Goal: Find specific page/section: Find specific page/section

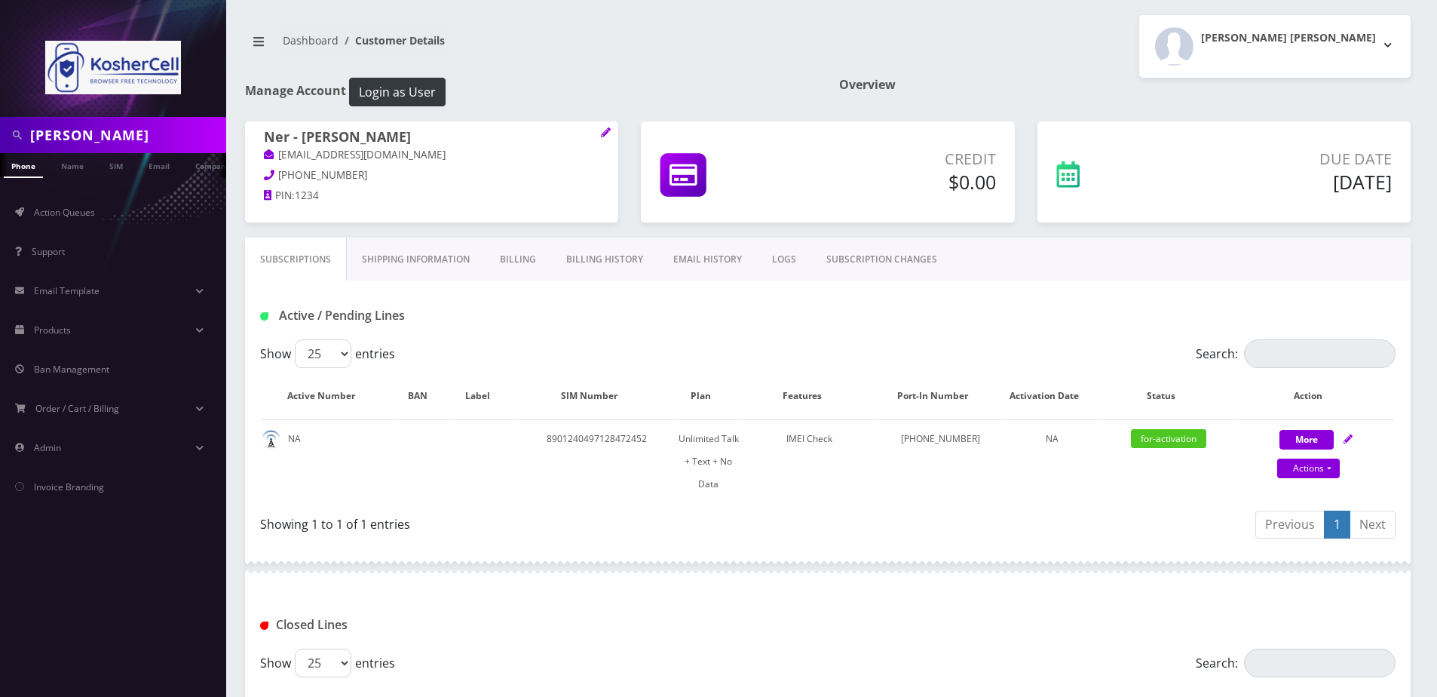
drag, startPoint x: 0, startPoint y: 0, endPoint x: 110, endPoint y: 137, distance: 176.0
click at [110, 137] on input "[PERSON_NAME]" at bounding box center [126, 135] width 192 height 29
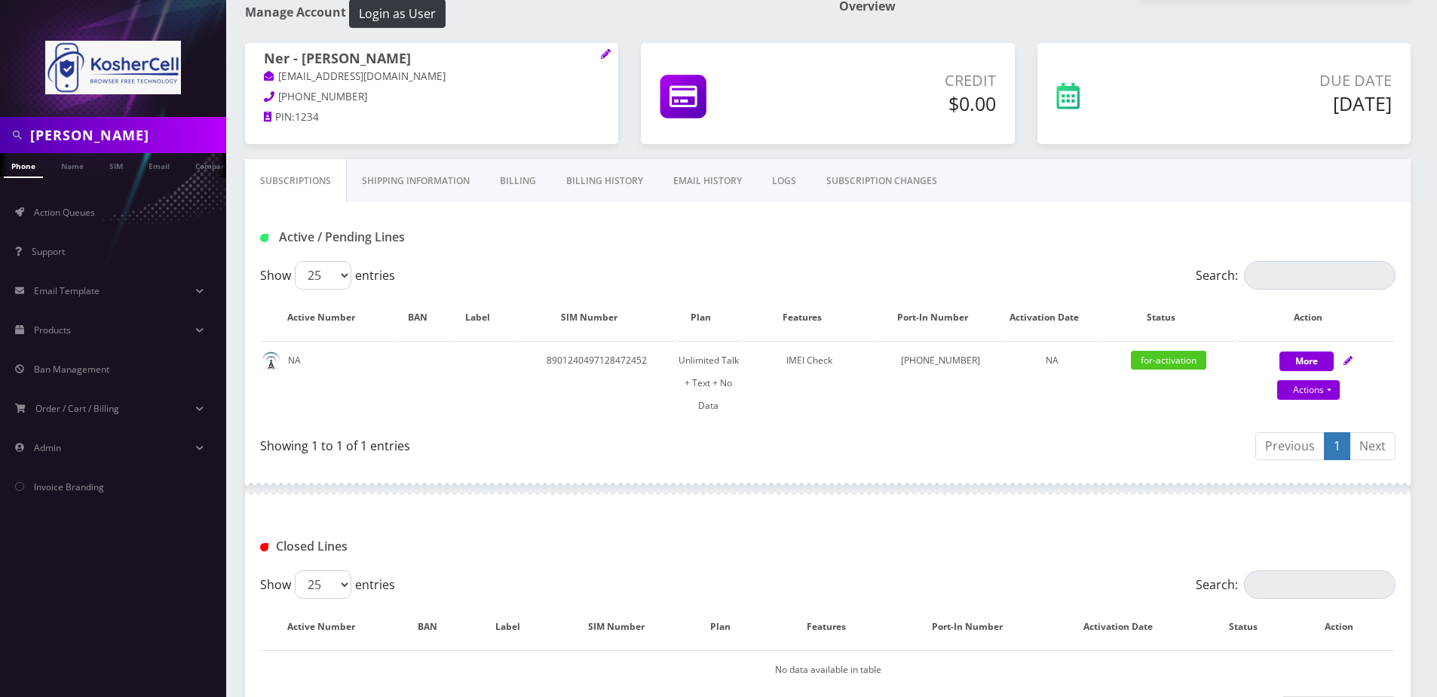
scroll to position [78, 0]
type input "5743143231"
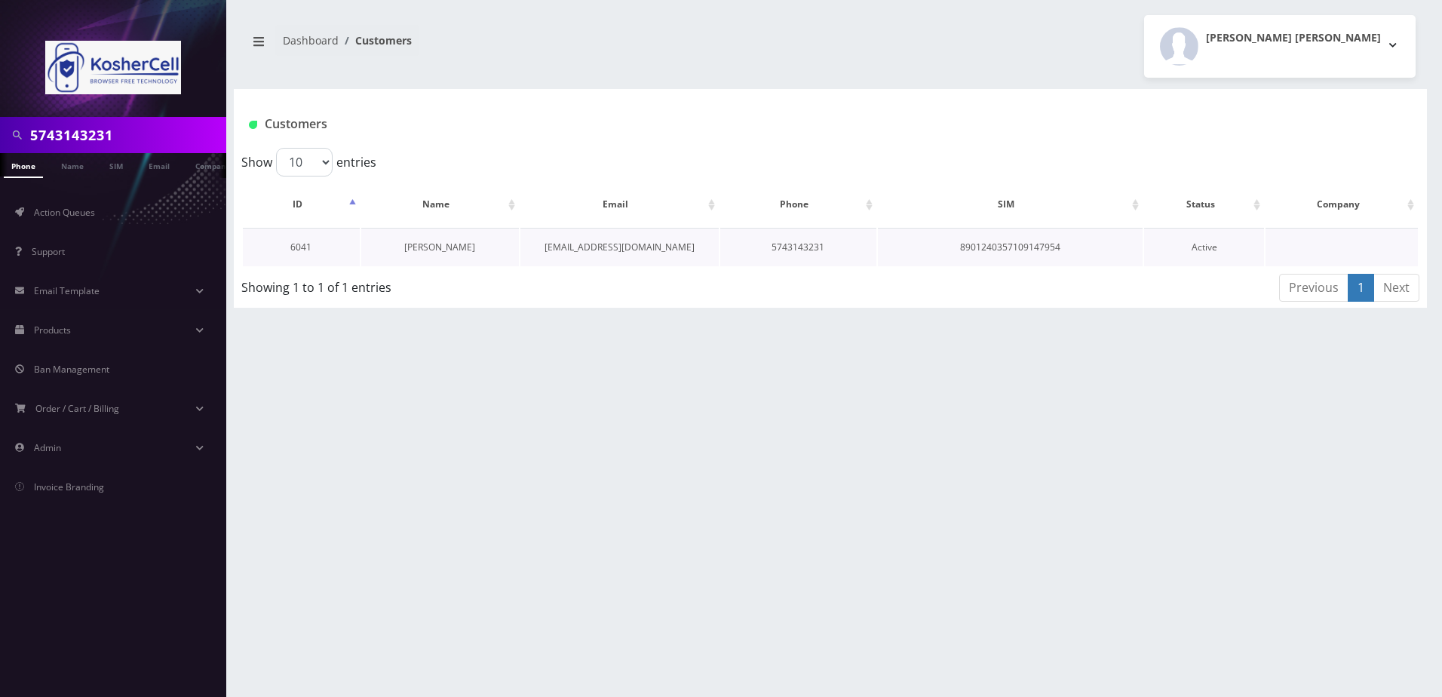
click at [455, 247] on link "[PERSON_NAME]" at bounding box center [439, 247] width 71 height 13
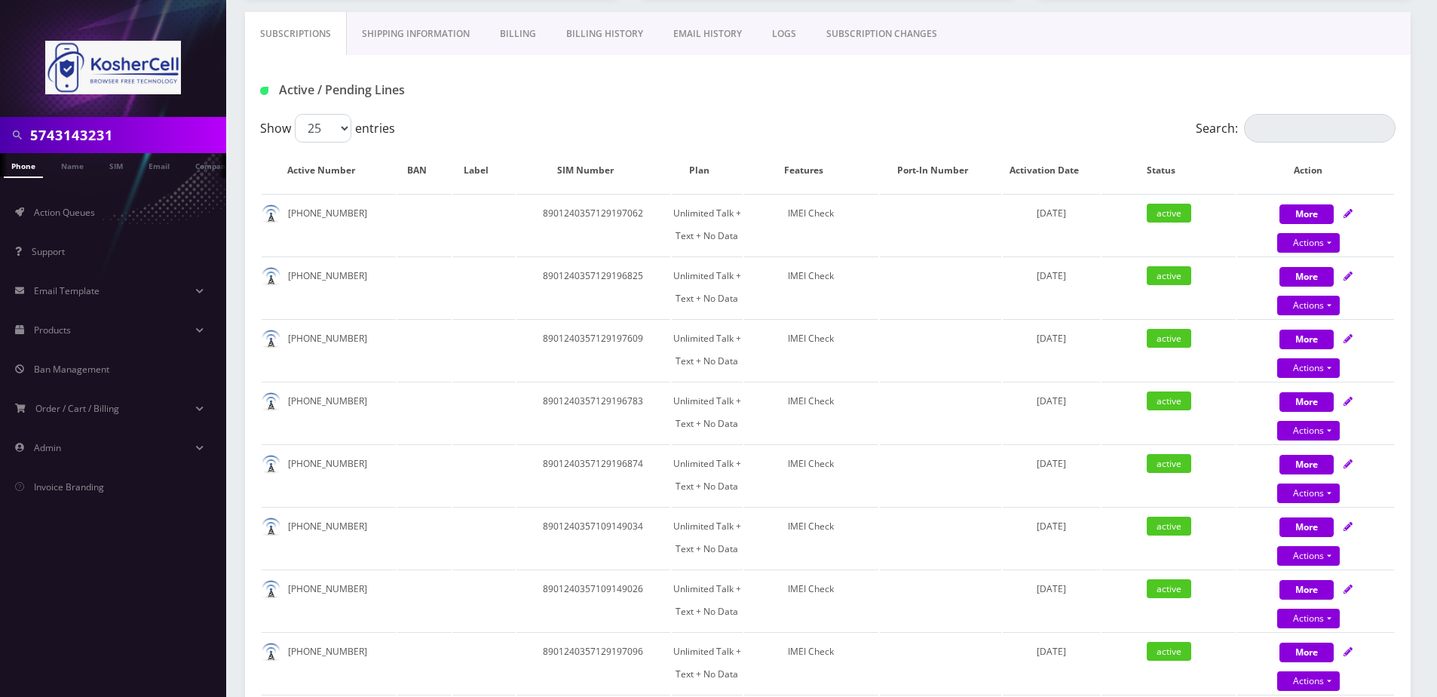
scroll to position [226, 0]
